Goal: Information Seeking & Learning: Learn about a topic

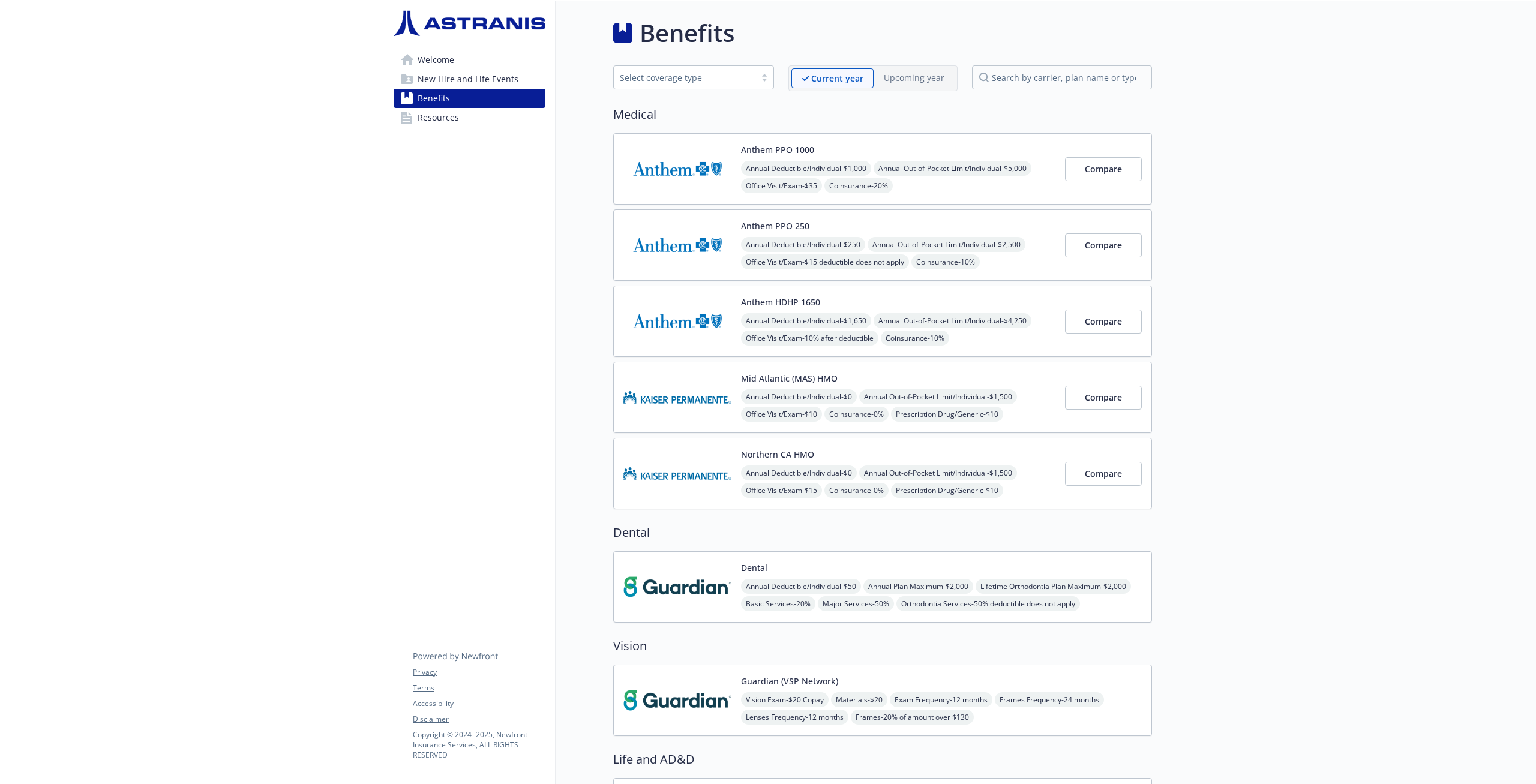
click at [584, 391] on div "Benefits Select coverage type Current year Upcoming year Medical Anthem PPO 100…" at bounding box center [854, 773] width 597 height 1545
